Goal: Navigation & Orientation: Find specific page/section

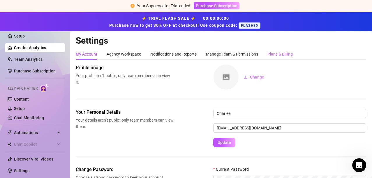
click at [281, 54] on div "Plans & Billing" at bounding box center [279, 54] width 25 height 6
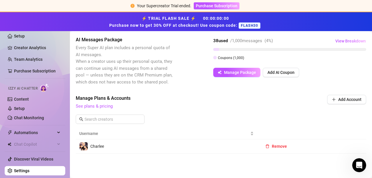
scroll to position [132, 0]
click at [86, 106] on link "See plans & pricing" at bounding box center [94, 106] width 37 height 5
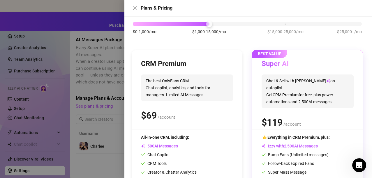
scroll to position [80, 0]
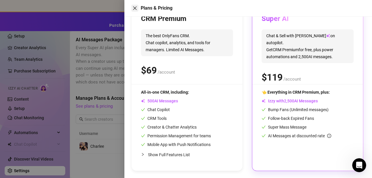
click at [135, 7] on icon "close" at bounding box center [134, 8] width 5 height 5
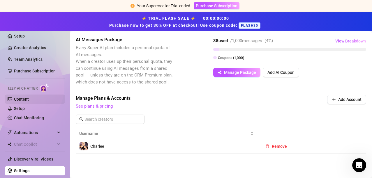
click at [25, 100] on link "Content" at bounding box center [21, 99] width 15 height 5
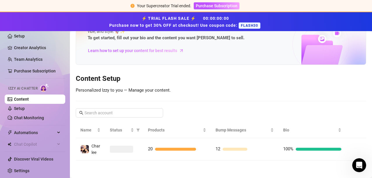
scroll to position [30, 0]
click at [22, 57] on link "Team Analytics" at bounding box center [28, 59] width 29 height 5
